Goal: Navigation & Orientation: Find specific page/section

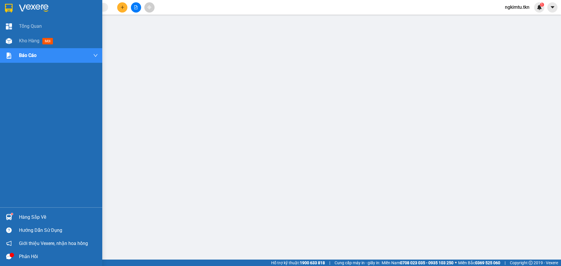
click at [19, 7] on div at bounding box center [51, 9] width 102 height 19
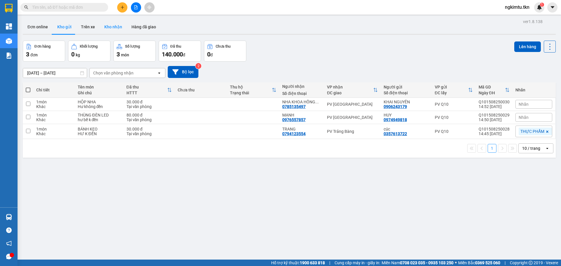
click at [112, 27] on button "Kho nhận" at bounding box center [113, 27] width 27 height 14
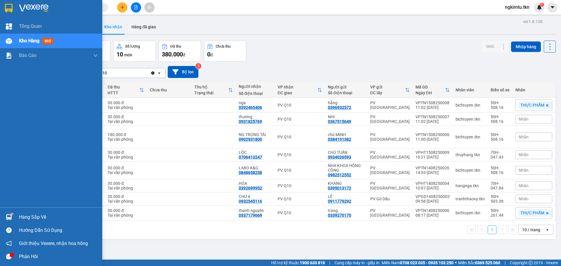
drag, startPoint x: 11, startPoint y: 217, endPoint x: 16, endPoint y: 217, distance: 5.0
click at [11, 217] on img at bounding box center [9, 217] width 6 height 6
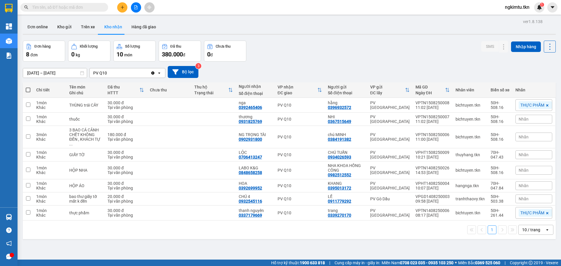
click at [179, 85] on section "Kết quả tìm kiếm ( 0 ) Bộ lọc No Data ngkimtu.tkn 1 Tổng Quan Kho hàng mới Báo …" at bounding box center [280, 133] width 561 height 266
click at [70, 24] on button "Kho gửi" at bounding box center [65, 27] width 24 height 14
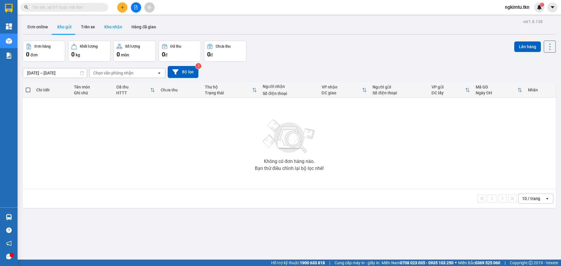
click at [114, 21] on button "Kho nhận" at bounding box center [113, 27] width 27 height 14
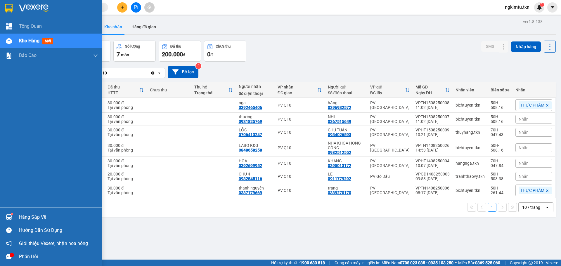
click at [32, 213] on div "Hàng sắp về" at bounding box center [58, 217] width 79 height 9
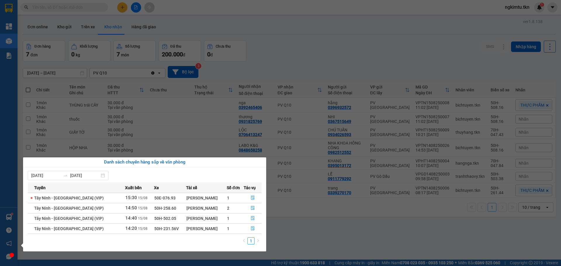
click at [355, 35] on section "Kết quả tìm kiếm ( 0 ) Bộ lọc No Data ngkimtu.tkn 1 Tổng Quan Kho hàng mới Báo …" at bounding box center [280, 133] width 561 height 266
